Goal: Task Accomplishment & Management: Use online tool/utility

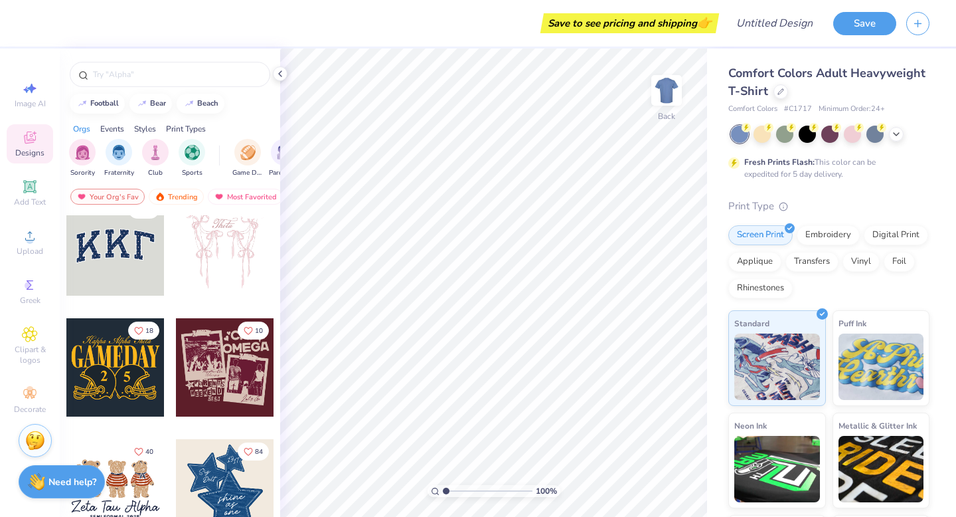
scroll to position [29, 0]
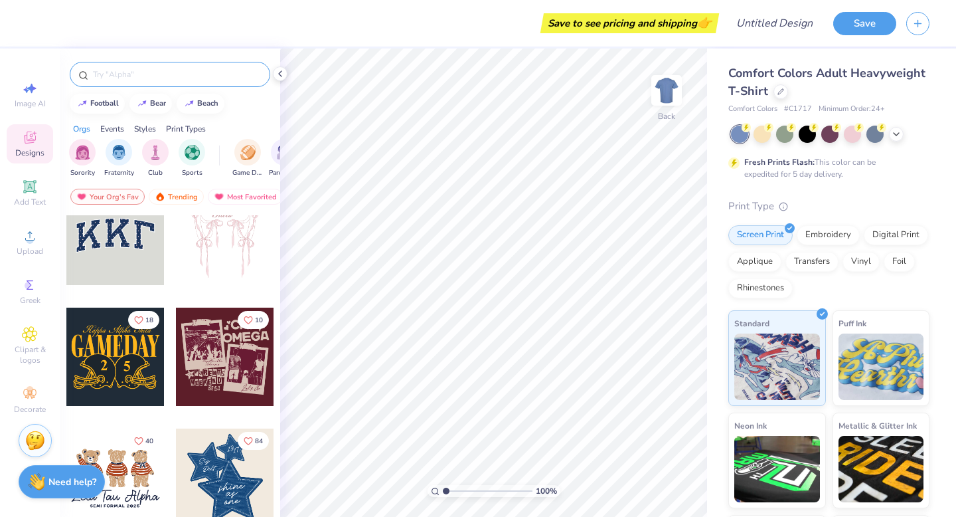
click at [154, 68] on input "text" at bounding box center [177, 74] width 170 height 13
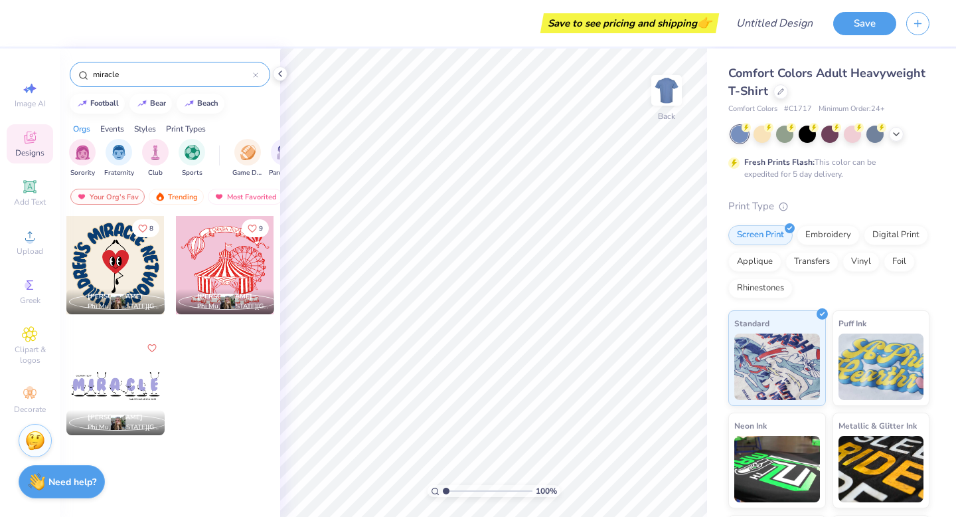
type input "miracle"
click at [142, 381] on div at bounding box center [115, 386] width 98 height 98
click at [143, 77] on input "miracle" at bounding box center [172, 74] width 161 height 13
click at [29, 92] on icon at bounding box center [30, 88] width 16 height 16
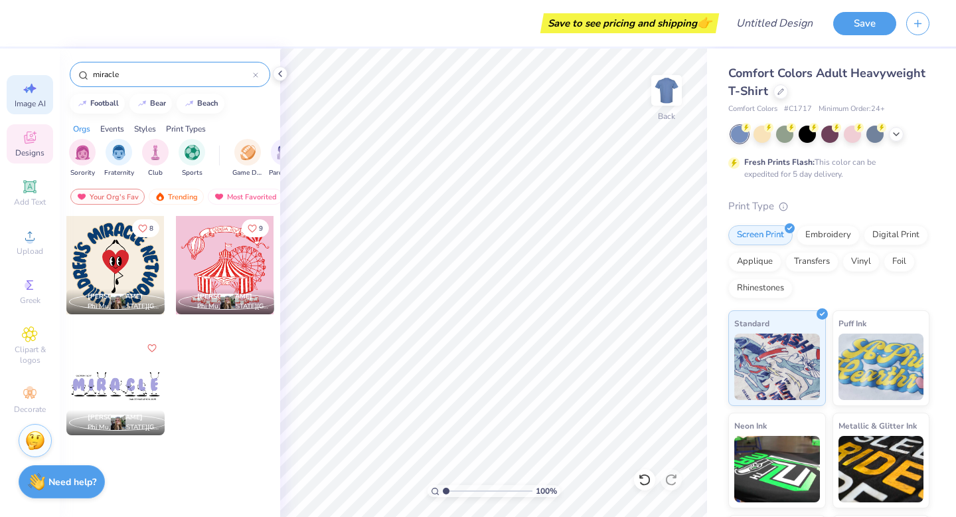
select select "4"
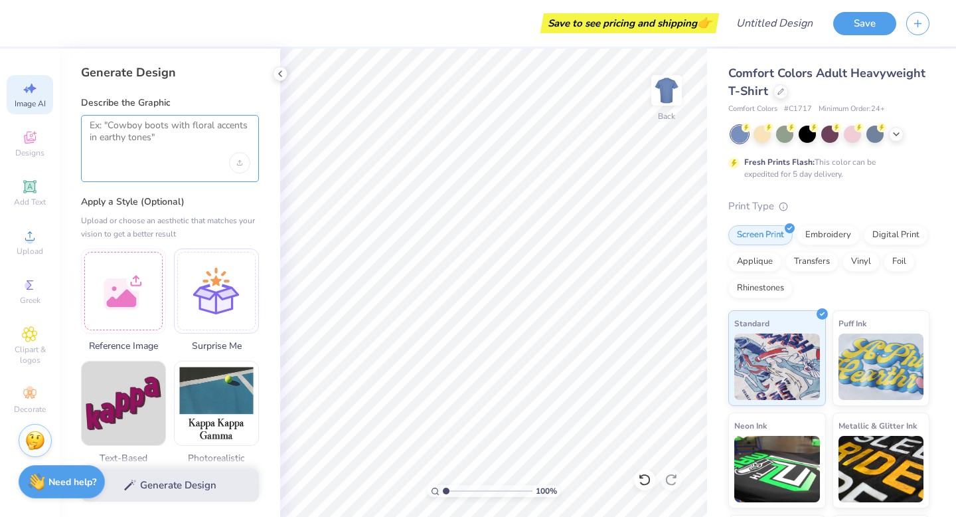
click at [167, 129] on textarea at bounding box center [170, 136] width 161 height 33
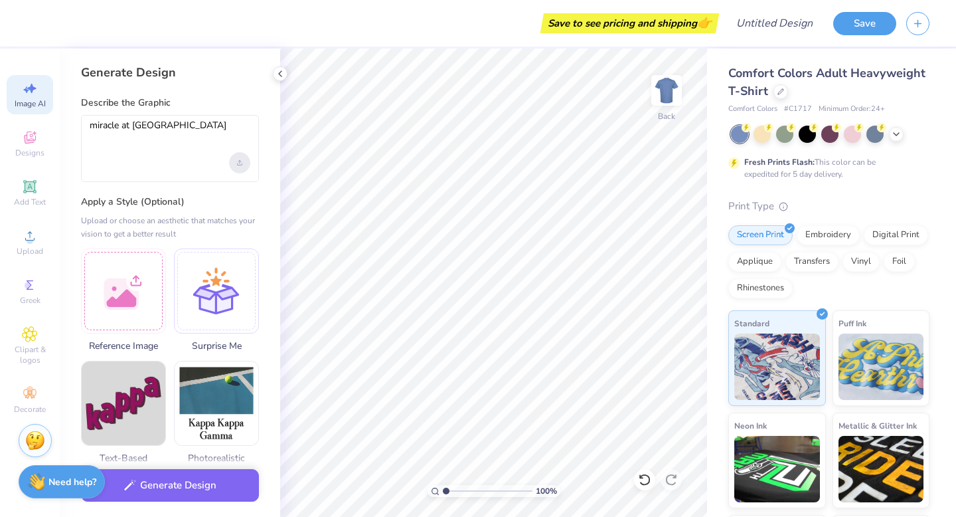
click at [244, 165] on div "Upload image" at bounding box center [239, 162] width 21 height 21
click at [190, 208] on label "Apply a Style (Optional)" at bounding box center [170, 201] width 178 height 13
click at [161, 145] on textarea "miracle at [GEOGRAPHIC_DATA]" at bounding box center [170, 136] width 161 height 33
type textarea "miracle at [GEOGRAPHIC_DATA]"
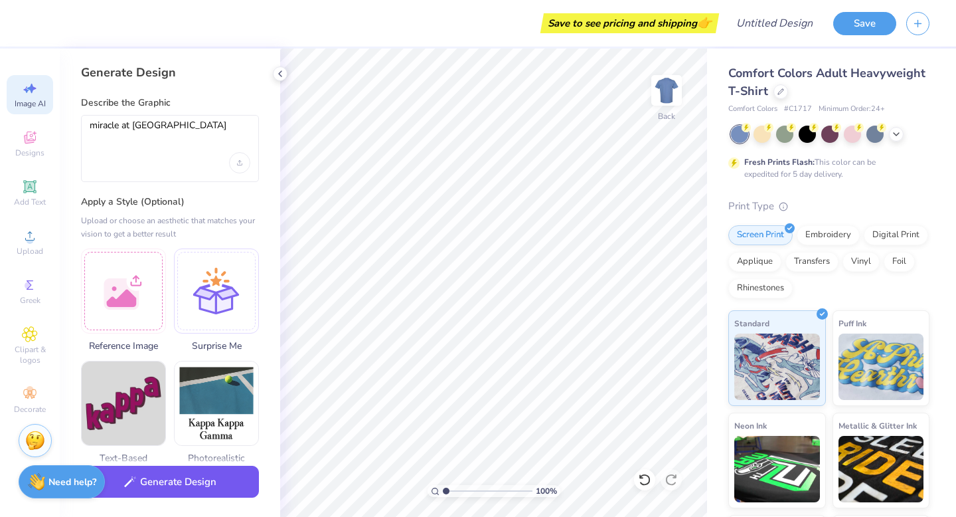
click at [179, 473] on button "Generate Design" at bounding box center [170, 482] width 178 height 33
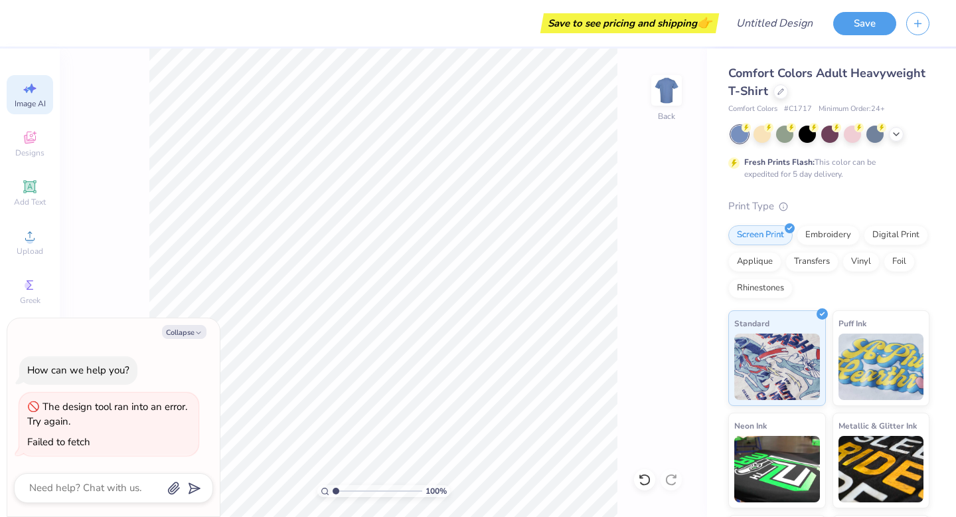
scroll to position [0, 30]
click at [199, 331] on icon "button" at bounding box center [199, 333] width 8 height 8
type textarea "x"
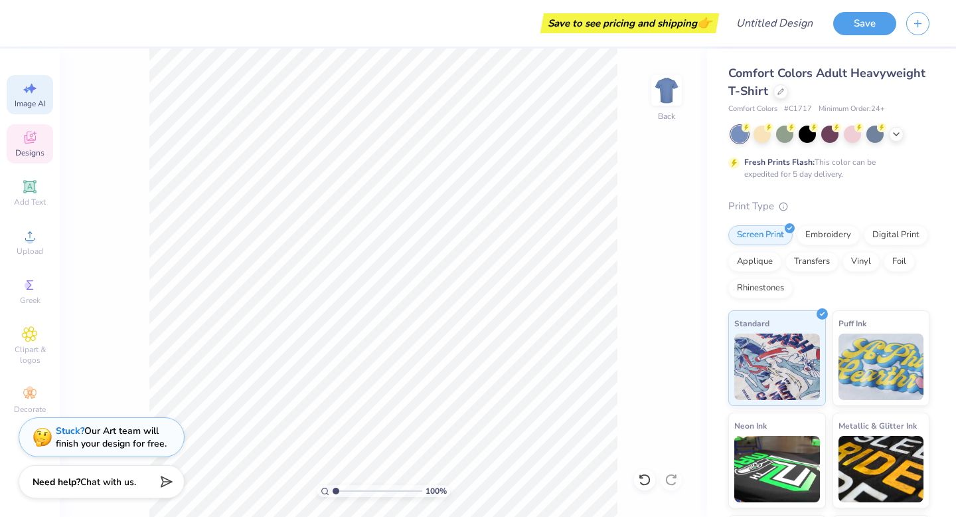
click at [31, 149] on span "Designs" at bounding box center [29, 152] width 29 height 11
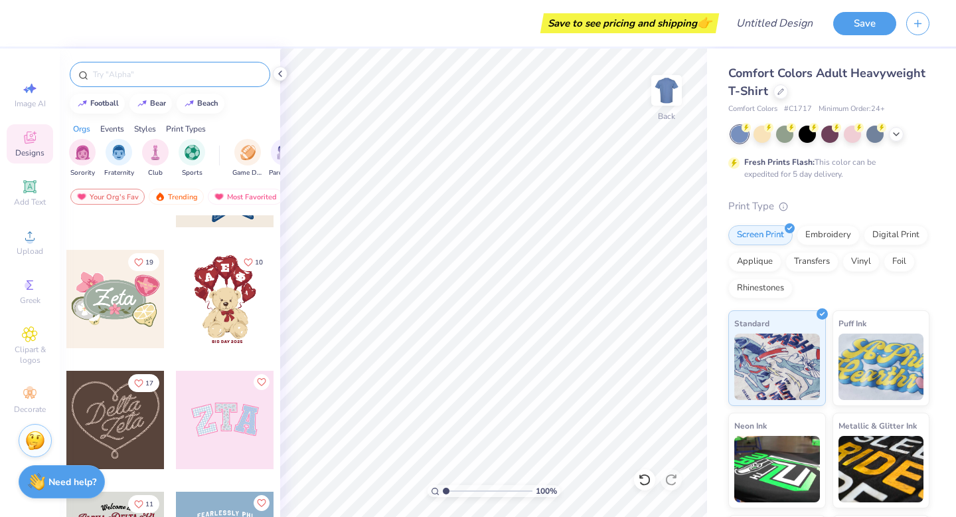
scroll to position [329, 0]
click at [124, 62] on div at bounding box center [170, 74] width 201 height 25
click at [124, 68] on input "text" at bounding box center [177, 74] width 170 height 13
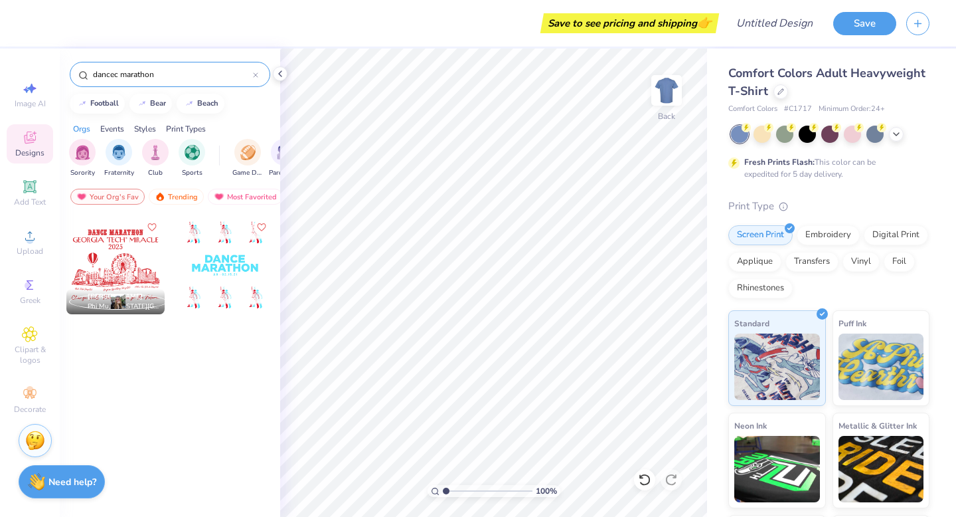
click at [114, 72] on input "dancec marathon" at bounding box center [172, 74] width 161 height 13
click at [116, 72] on input "dancec marathon" at bounding box center [172, 74] width 161 height 13
type input "dance marathon"
click at [257, 74] on icon at bounding box center [255, 74] width 5 height 5
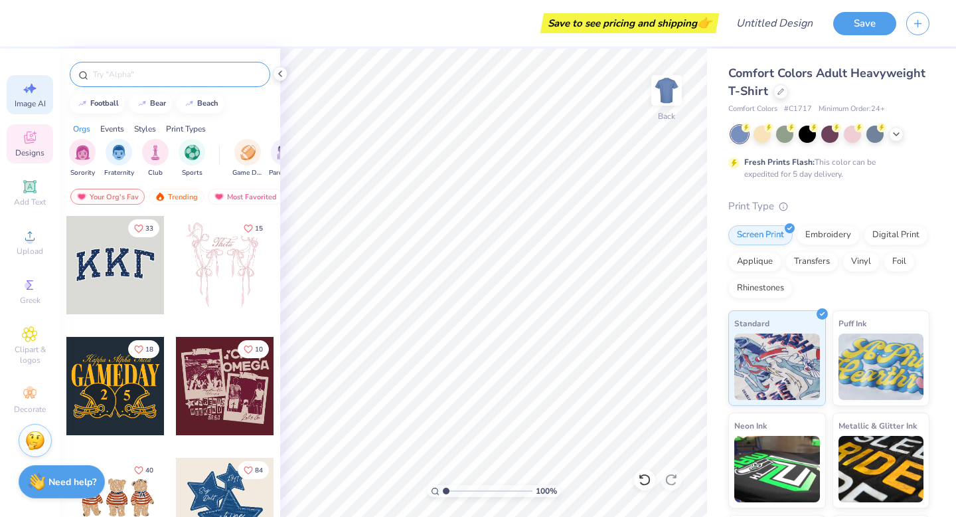
click at [32, 100] on span "Image AI" at bounding box center [30, 103] width 31 height 11
select select "4"
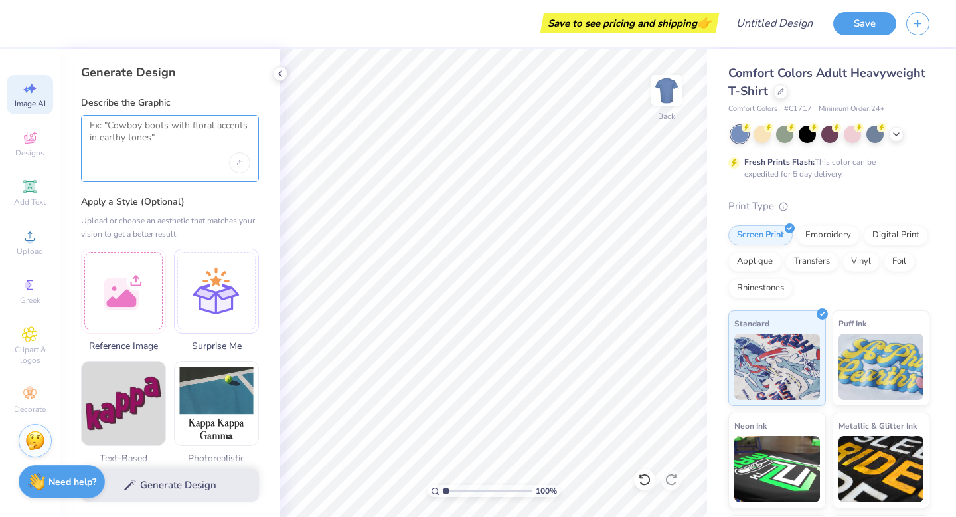
click at [120, 131] on textarea at bounding box center [170, 136] width 161 height 33
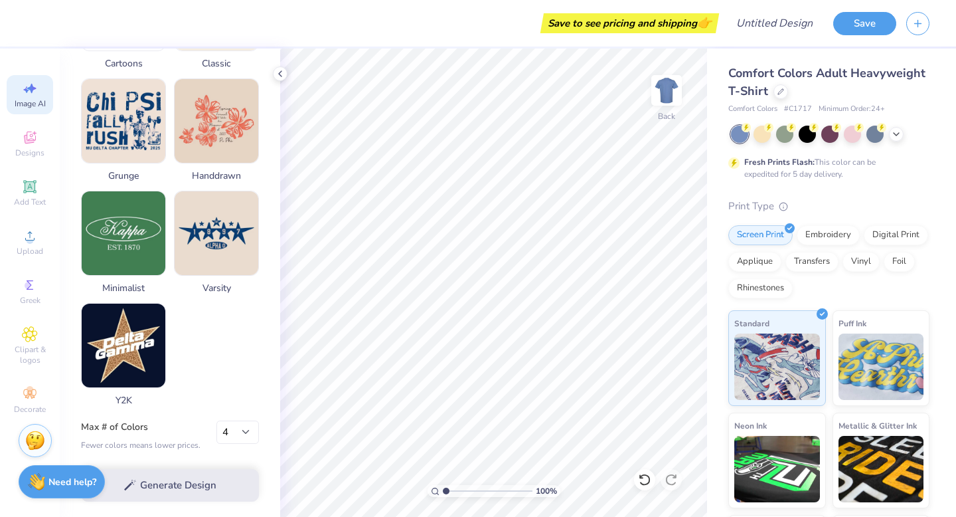
scroll to position [0, 0]
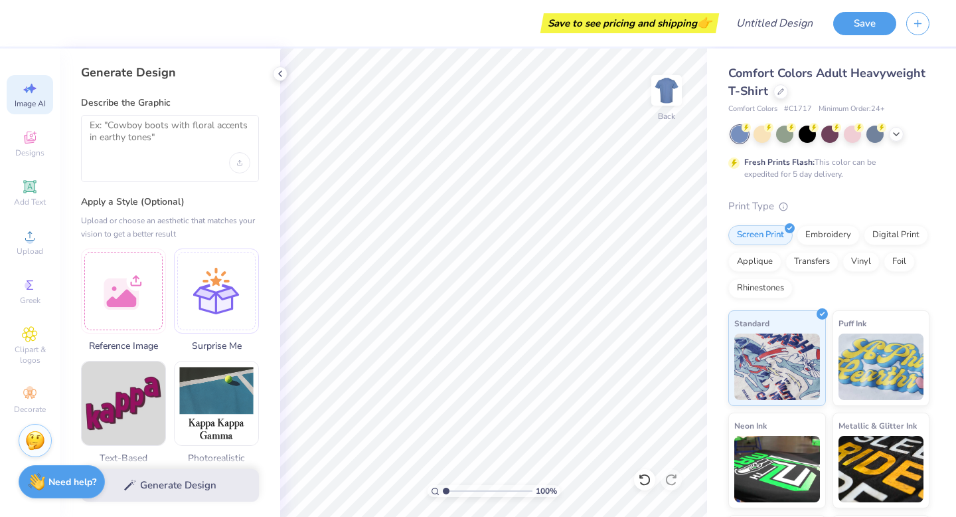
click at [174, 161] on div at bounding box center [170, 148] width 178 height 67
click at [171, 118] on div at bounding box center [170, 148] width 178 height 67
click at [169, 134] on textarea at bounding box center [170, 136] width 161 height 33
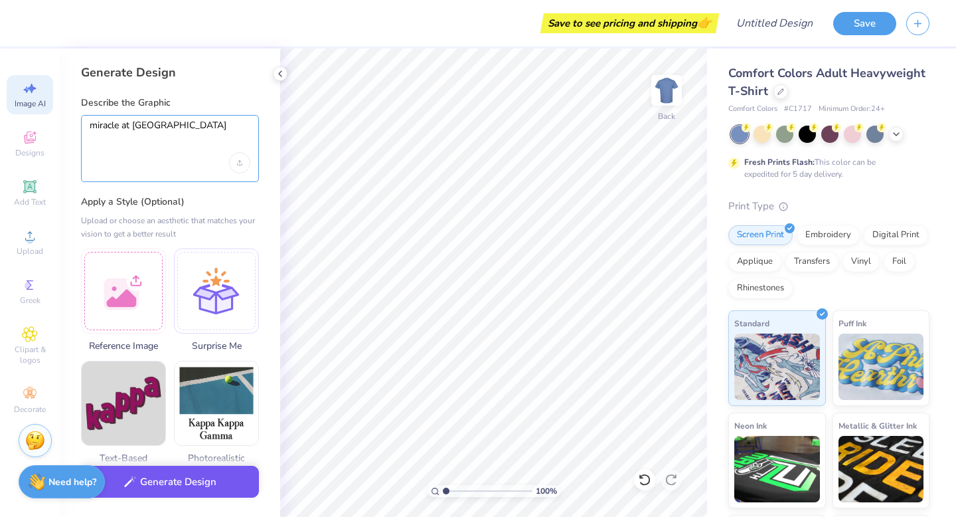
type textarea "miracle at [GEOGRAPHIC_DATA]"
click at [145, 487] on button "Generate Design" at bounding box center [170, 482] width 178 height 33
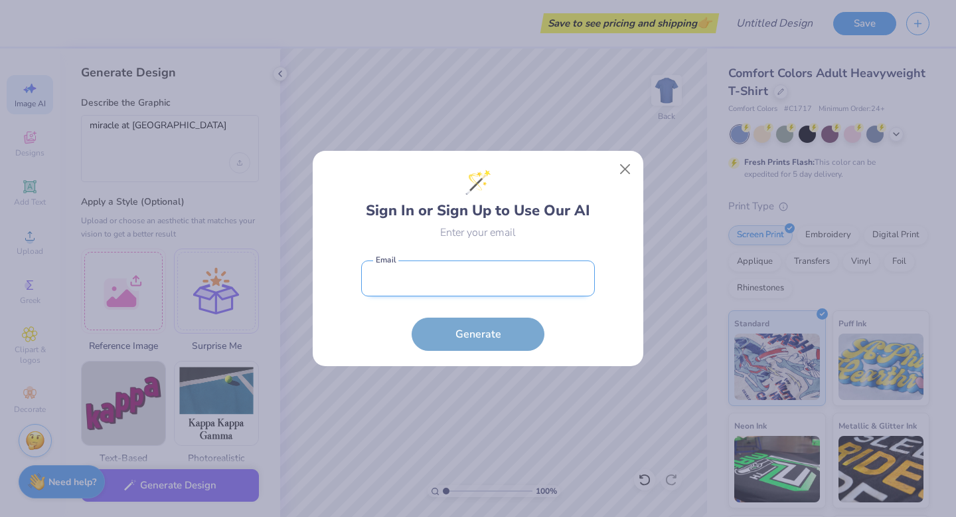
click at [458, 288] on input "email" at bounding box center [478, 278] width 234 height 37
type input "[EMAIL_ADDRESS][DOMAIN_NAME]"
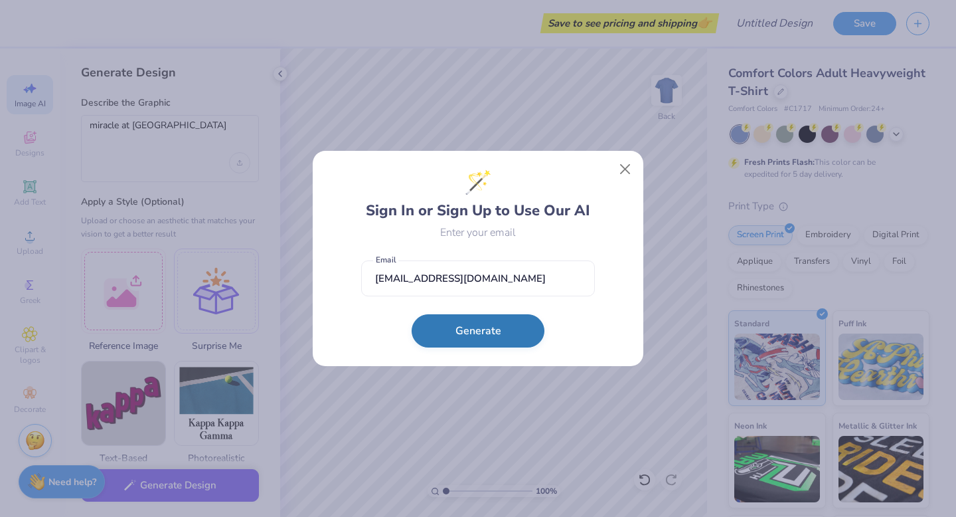
click at [462, 322] on button "Generate" at bounding box center [478, 330] width 133 height 33
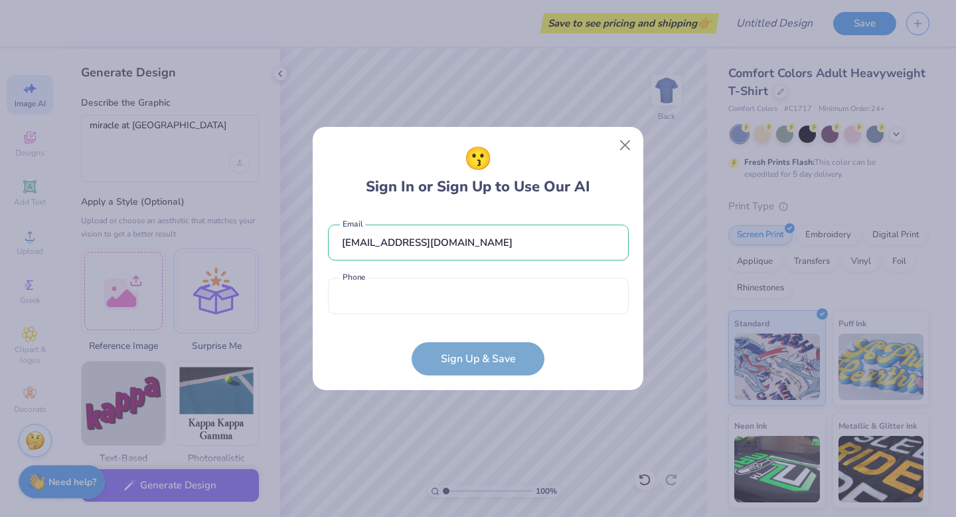
click at [460, 316] on div "[EMAIL_ADDRESS][DOMAIN_NAME] Email Phone is a required field Phone" at bounding box center [478, 266] width 301 height 110
click at [459, 311] on input "tel" at bounding box center [478, 296] width 301 height 37
type input "[PHONE_NUMBER]"
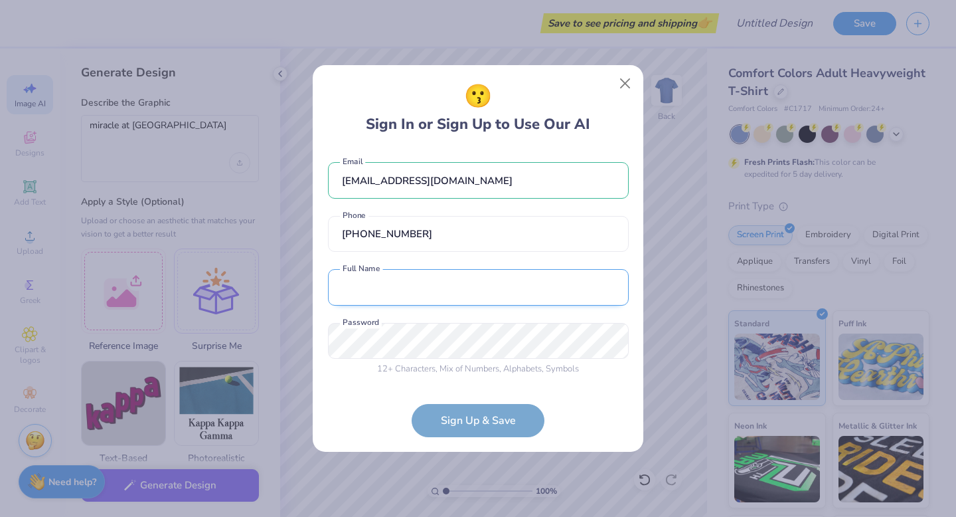
click at [430, 286] on input "text" at bounding box center [478, 287] width 301 height 37
type input "[PERSON_NAME]"
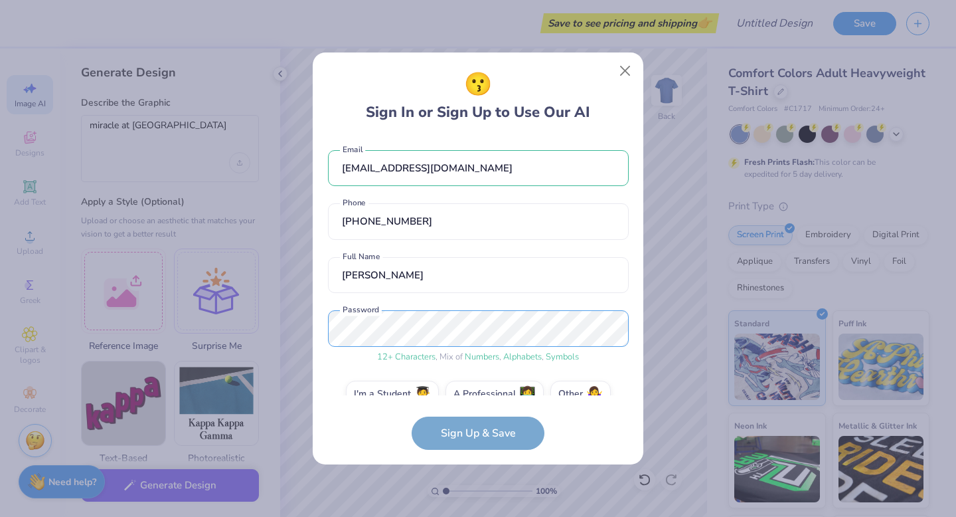
scroll to position [25, 0]
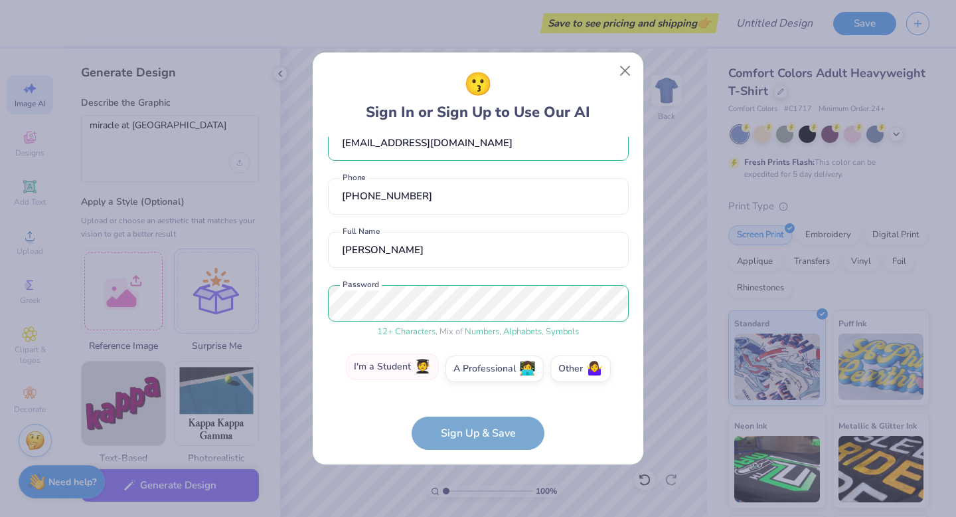
click at [398, 373] on label "I'm a Student 🧑‍🎓" at bounding box center [392, 366] width 93 height 27
click at [474, 393] on input "I'm a Student 🧑‍🎓" at bounding box center [478, 397] width 9 height 9
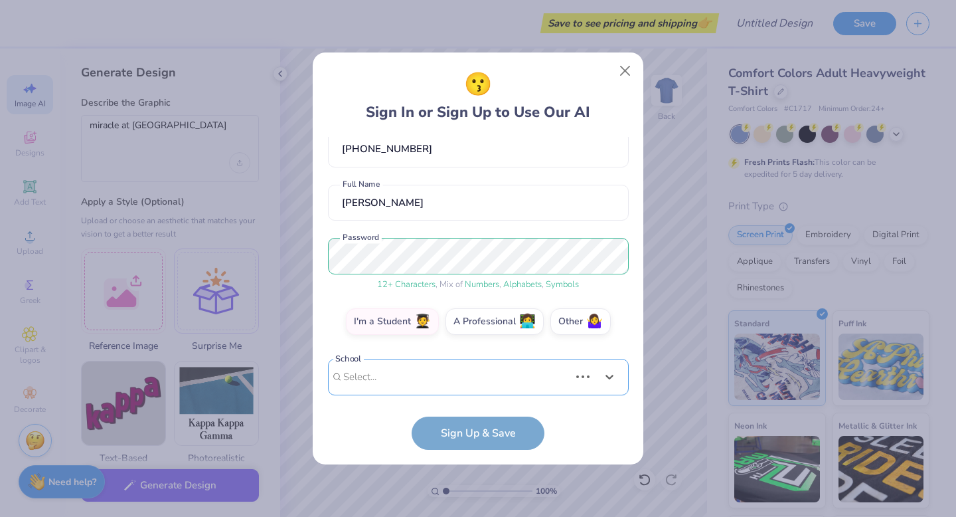
scroll to position [278, 0]
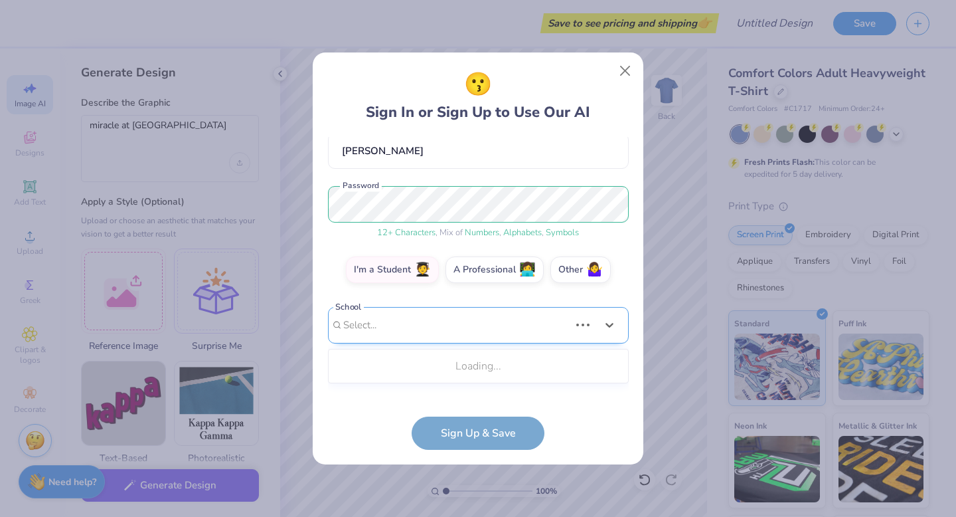
click at [458, 369] on div "Use Up and Down to choose options, press Enter to select the currently focused …" at bounding box center [478, 345] width 301 height 76
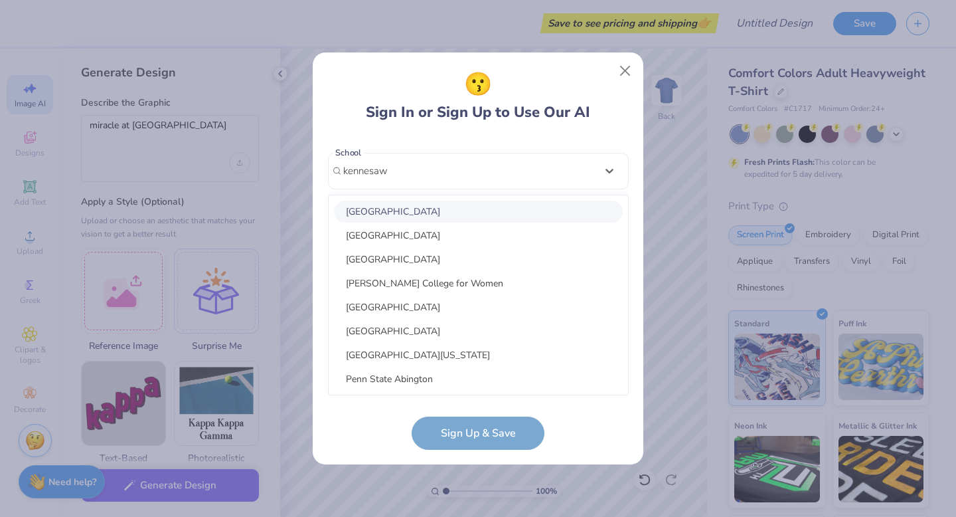
click at [434, 207] on div "[GEOGRAPHIC_DATA]" at bounding box center [478, 212] width 289 height 22
type input "kennesaw"
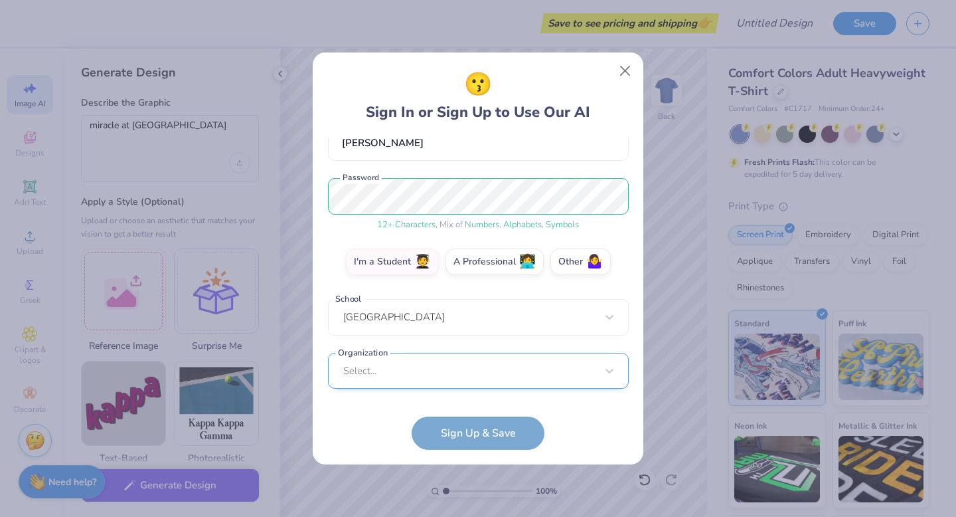
scroll to position [331, 0]
click at [430, 379] on div "Select..." at bounding box center [478, 370] width 301 height 37
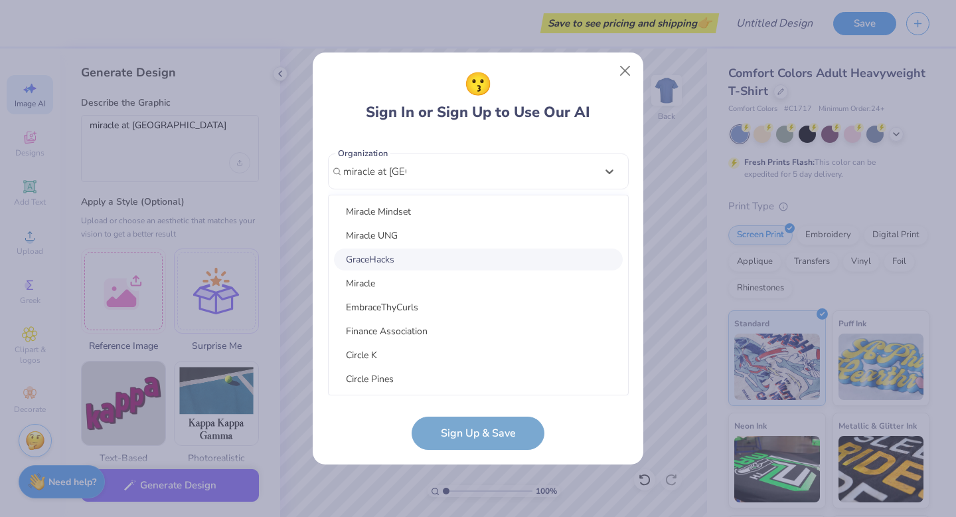
click at [424, 270] on div "Miracle Mindset Miracle UNG GraceHacks Miracle EmbraceThyCurls Finance Associat…" at bounding box center [479, 294] width 300 height 199
click at [409, 274] on div "Miracle" at bounding box center [478, 283] width 289 height 22
type input "miracle at [GEOGRAPHIC_DATA]"
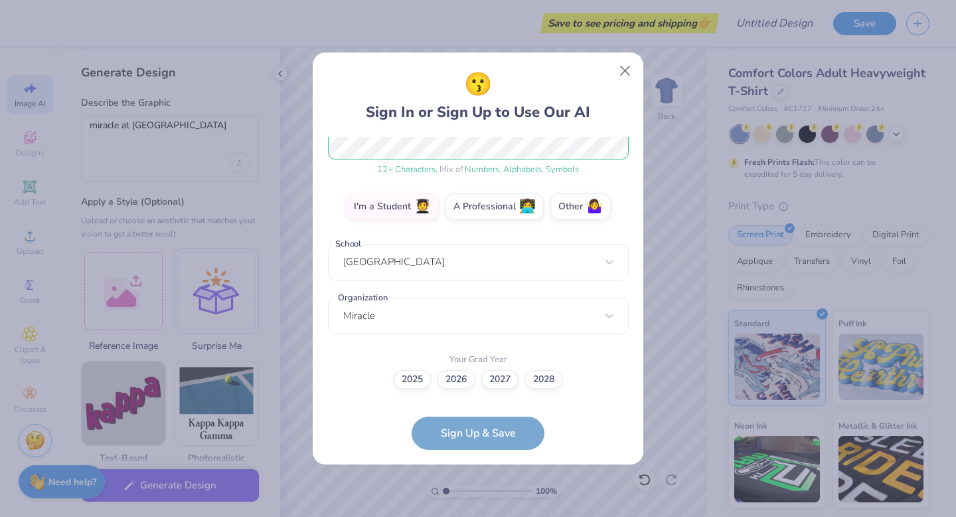
scroll to position [187, 0]
click at [459, 383] on label "2026" at bounding box center [456, 378] width 37 height 19
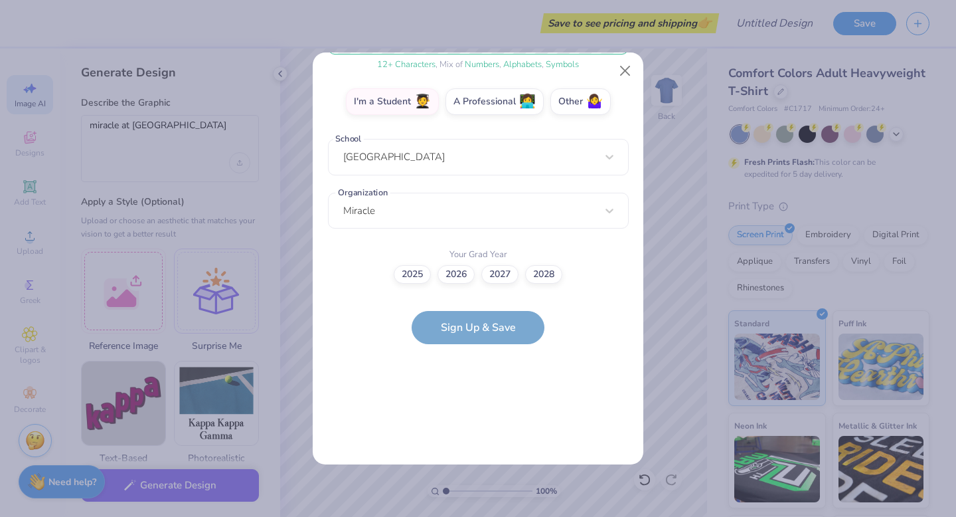
scroll to position [0, 0]
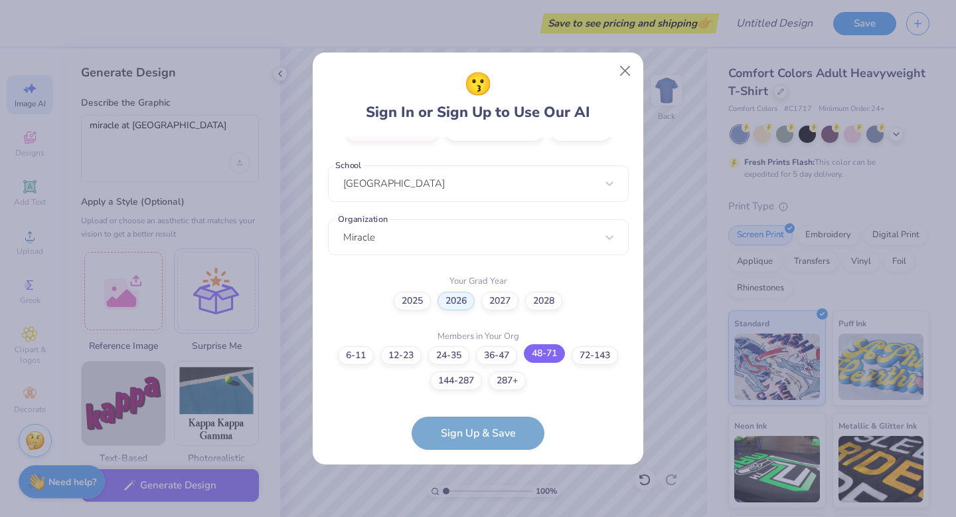
click at [555, 358] on label "48-71" at bounding box center [544, 353] width 41 height 19
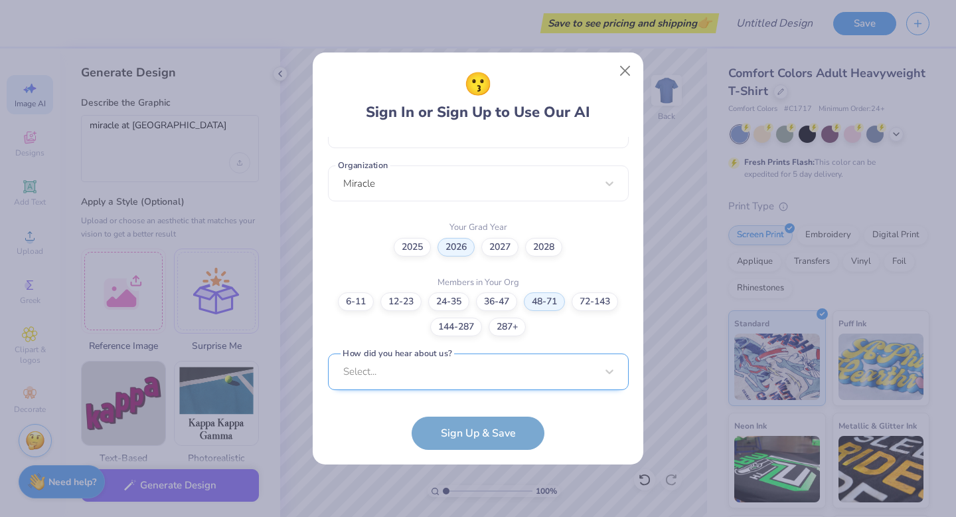
click at [486, 374] on div "Select..." at bounding box center [478, 371] width 301 height 37
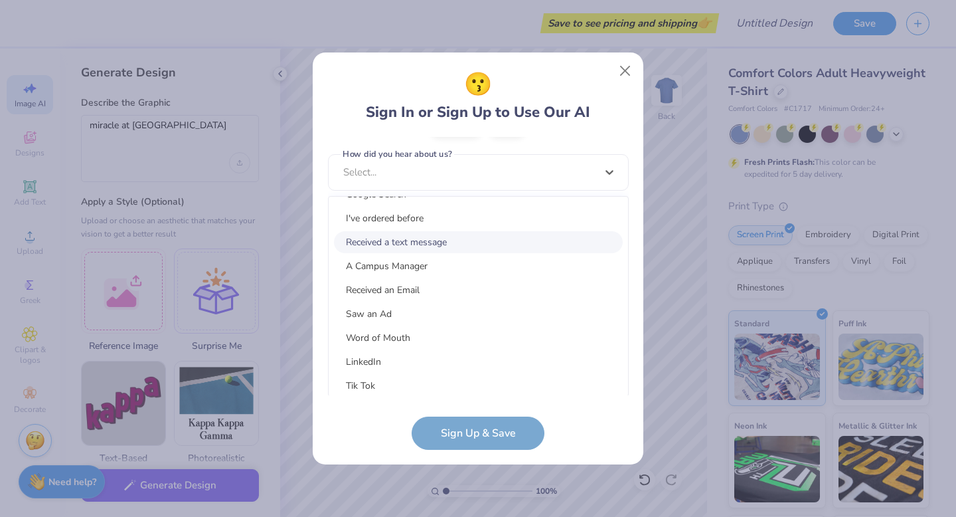
scroll to position [46, 0]
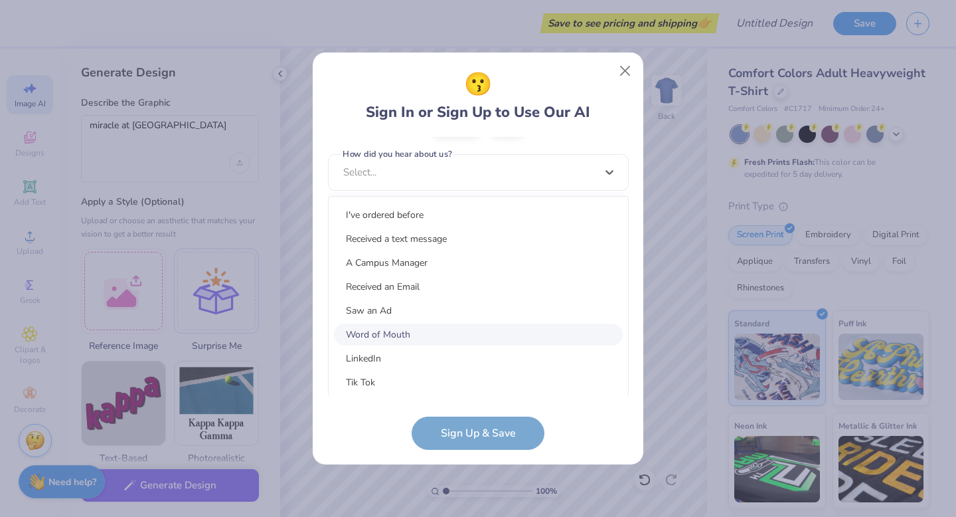
click at [448, 334] on div "Word of Mouth" at bounding box center [478, 334] width 289 height 22
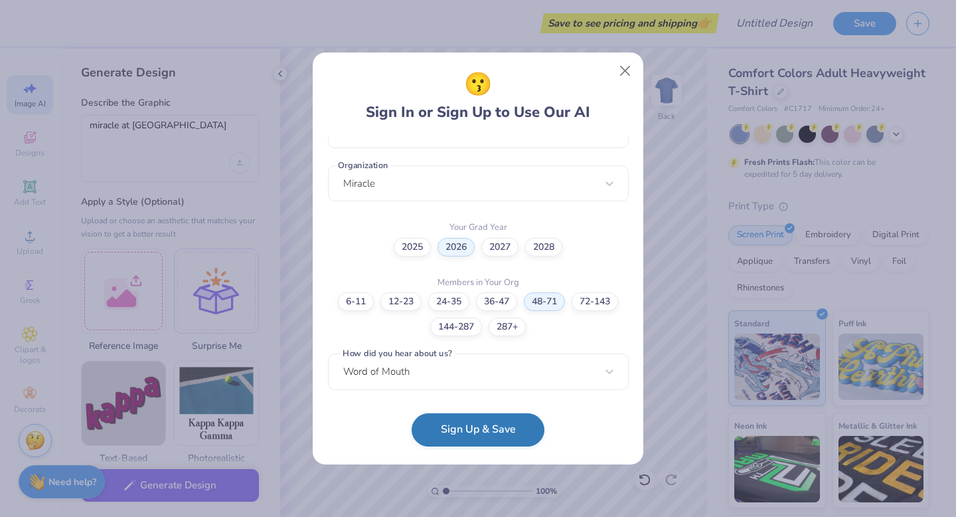
click at [466, 430] on button "Sign Up & Save" at bounding box center [478, 429] width 133 height 33
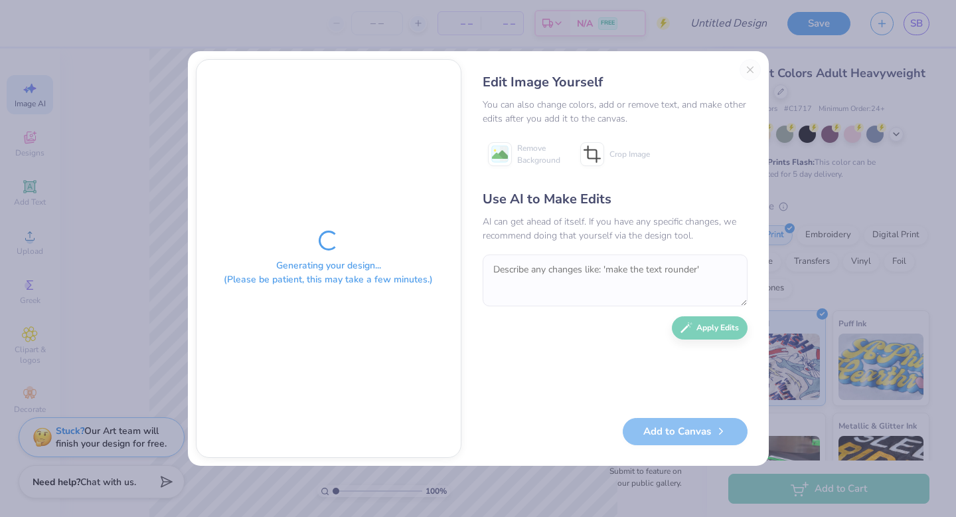
click at [274, 396] on div "Generating your design... (Please be patient, this may take a few minutes.)" at bounding box center [329, 258] width 264 height 397
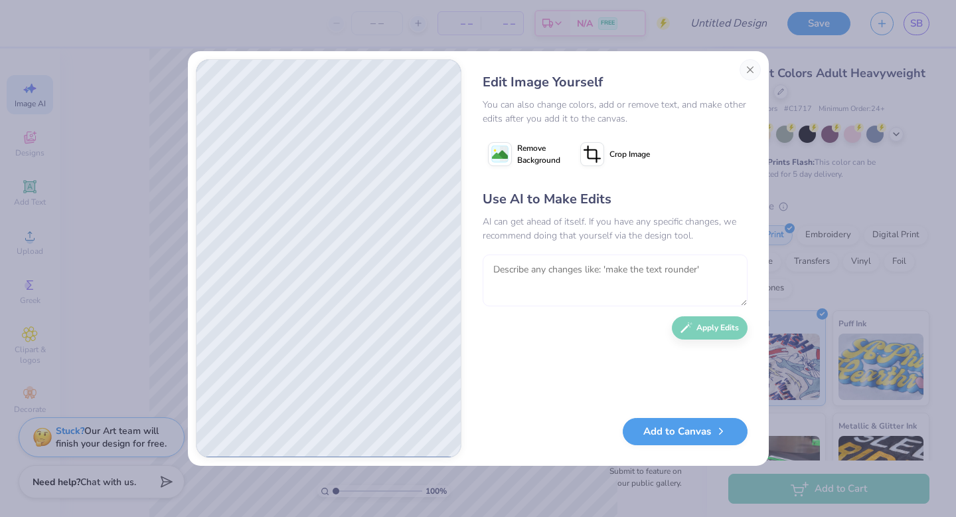
click at [643, 276] on textarea at bounding box center [615, 280] width 265 height 52
type textarea "no"
click at [699, 325] on button "Apply Edits" at bounding box center [710, 324] width 76 height 23
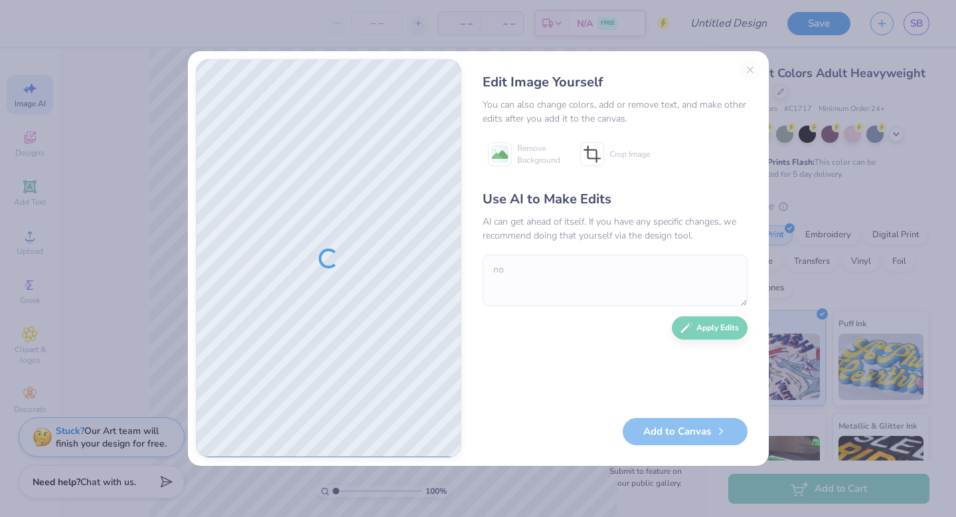
click at [751, 66] on div "Edit Image Yourself You can also change colors, add or remove text, and make ot…" at bounding box center [616, 258] width 292 height 398
